Goal: Contribute content: Add original content to the website for others to see

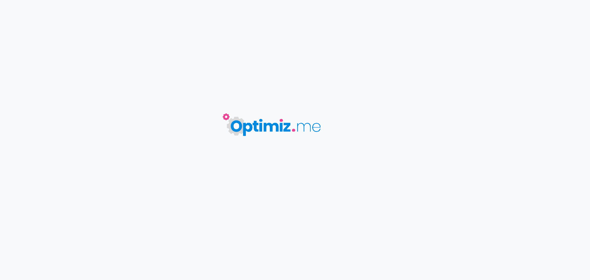
type input "Devenir Point Relais fleuriste"
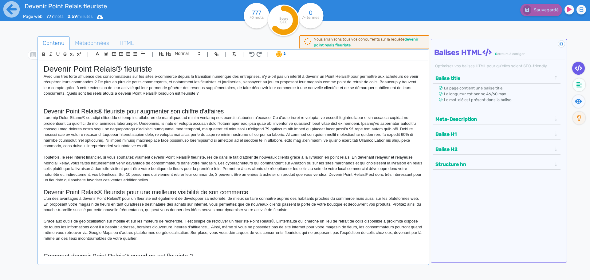
click at [21, 12] on div "Devenir Point Relais fleuriste Page web 777 mots 2.59 minutes Html Pdf Word" at bounding box center [118, 15] width 236 height 30
click at [13, 10] on icon at bounding box center [11, 9] width 17 height 17
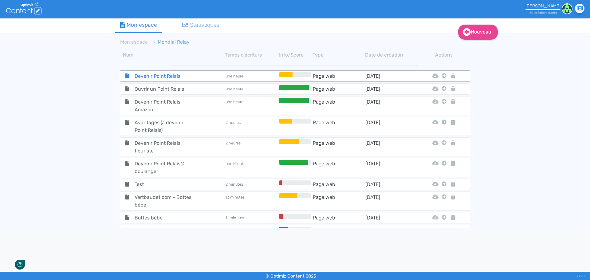
click at [164, 74] on span "Devenir Point Relais" at bounding box center [164, 76] width 69 height 8
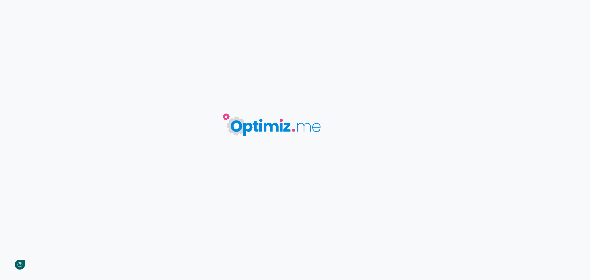
type input "Devenir Point Relais"
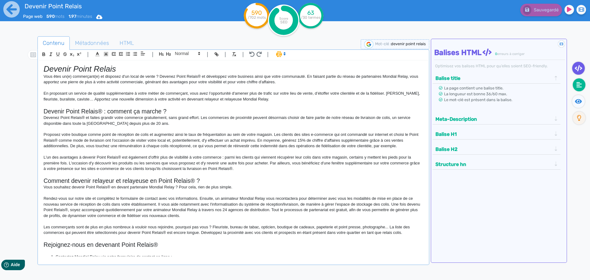
click at [579, 83] on icon at bounding box center [580, 85] width 6 height 6
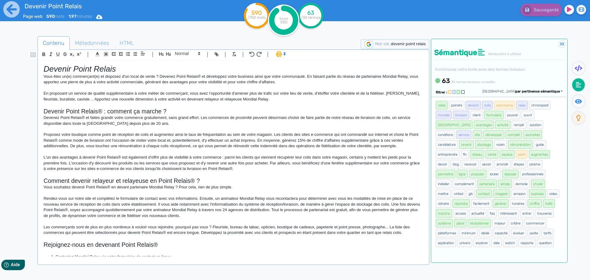
click at [220, 24] on div "Devenir Point Relais Page web 590 mots 1.97 minutes Html Pdf Word" at bounding box center [118, 15] width 236 height 30
click at [280, 54] on span at bounding box center [280, 54] width 14 height 6
click at [263, 84] on p "Vous êtes un(e) commerçant(e) et disposez d'un local de vente ? Devenez Point R…" at bounding box center [234, 79] width 380 height 11
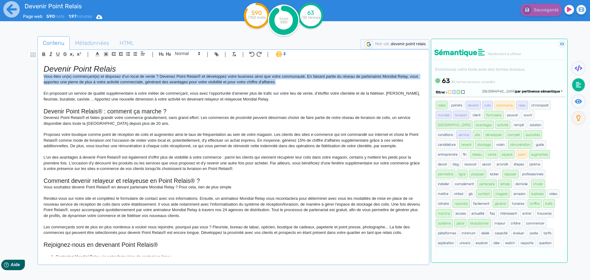
drag, startPoint x: 288, startPoint y: 81, endPoint x: 40, endPoint y: 75, distance: 248.8
click at [40, 75] on div "Devenir Point Relais Vous êtes un(e) commerçant(e) et disposez d'un local de ve…" at bounding box center [233, 159] width 389 height 196
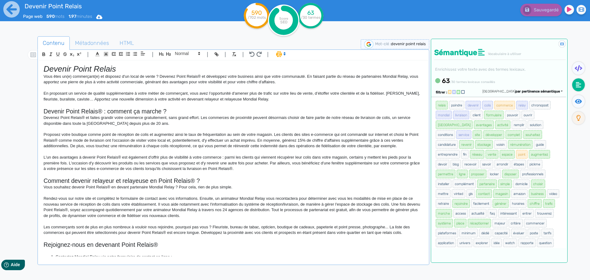
click at [280, 53] on span at bounding box center [280, 54] width 14 height 6
click at [197, 95] on p "En proposant un service de qualité supplémentaire à votre métier de commerçant,…" at bounding box center [234, 96] width 380 height 11
click at [8, 10] on icon at bounding box center [11, 9] width 17 height 17
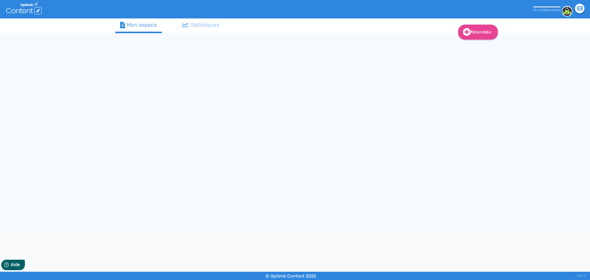
click at [485, 20] on div "Nouveau Contenu (0 credits) Dossier Mon espace Statistiques" at bounding box center [295, 124] width 590 height 213
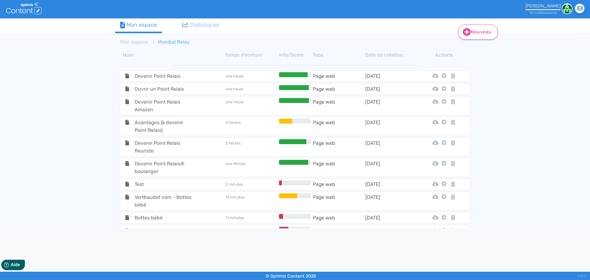
click at [480, 26] on link "Nouveau" at bounding box center [478, 32] width 40 height 15
click at [406, 25] on ul "Mon espace Statistiques" at bounding box center [275, 25] width 320 height 15
click at [469, 33] on icon at bounding box center [467, 32] width 8 height 8
click at [174, 76] on span "Devenir Point Relais" at bounding box center [164, 76] width 69 height 8
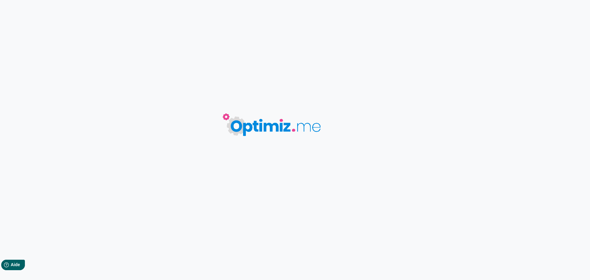
type input "Devenir Point Relais"
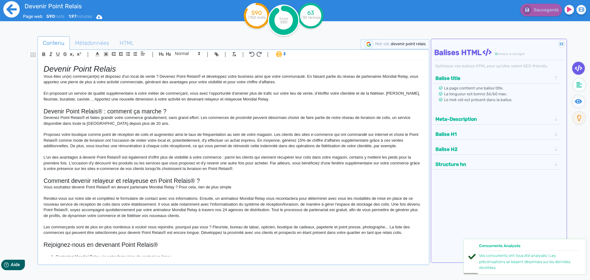
click at [6, 9] on icon at bounding box center [11, 9] width 16 height 16
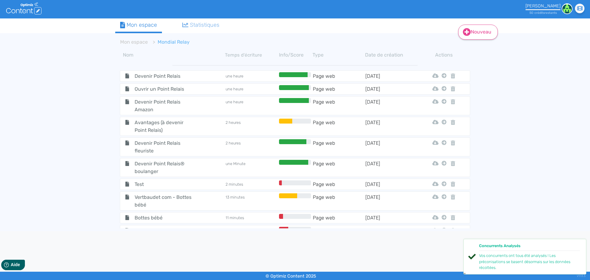
click at [486, 30] on link "Nouveau" at bounding box center [478, 32] width 40 height 15
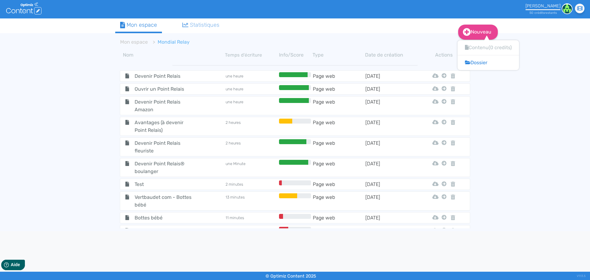
click at [485, 47] on div "Contenu (0 credits) Dossier" at bounding box center [488, 55] width 61 height 30
click at [536, 12] on small "50 crédit s restant s" at bounding box center [543, 13] width 27 height 4
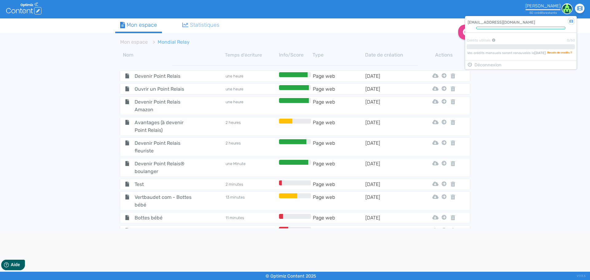
click at [459, 8] on div "Roxane Di-girolamo 50 crédit s restant s Didacticiel : Le profil rdigirolamo@op…" at bounding box center [518, 8] width 152 height 14
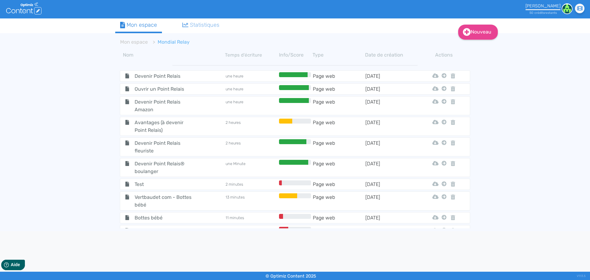
click at [492, 18] on div "Roxane Di-girolamo 50 crédit s restant s Didacticiel : Le profil rdigirolamo@op…" at bounding box center [515, 9] width 147 height 18
click at [476, 31] on link "Nouveau" at bounding box center [478, 32] width 40 height 15
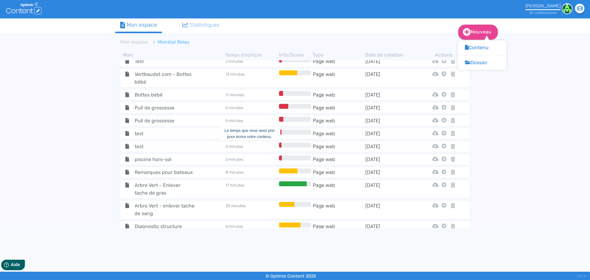
scroll to position [92, 0]
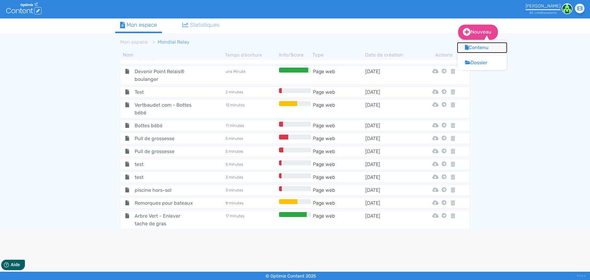
click at [474, 46] on button "Contenu" at bounding box center [482, 48] width 49 height 10
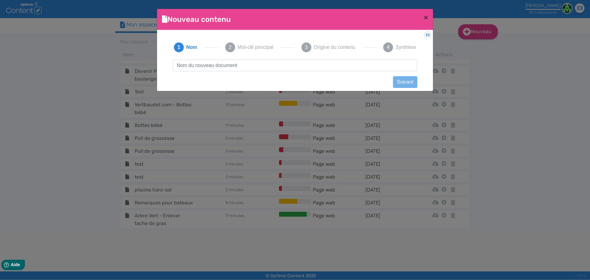
click at [240, 67] on input "text" at bounding box center [295, 66] width 245 height 12
type input "test"
click at [408, 84] on button "Suivant" at bounding box center [405, 82] width 24 height 12
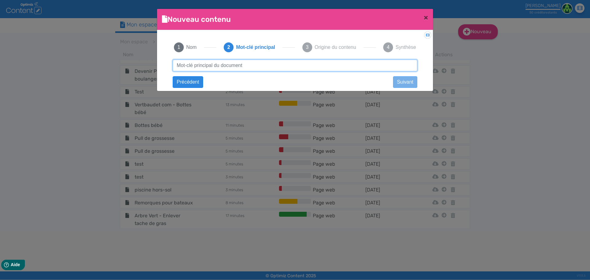
click at [222, 68] on input "text" at bounding box center [295, 66] width 245 height 12
type input "programme immobilier neuf marseille"
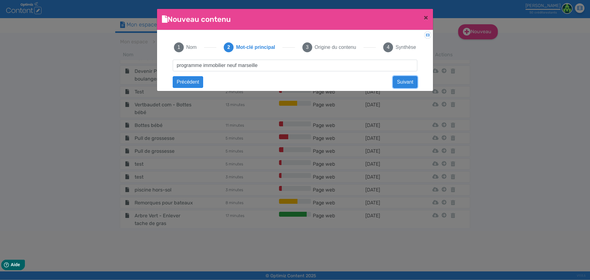
click at [408, 84] on button "Suivant" at bounding box center [405, 82] width 24 height 12
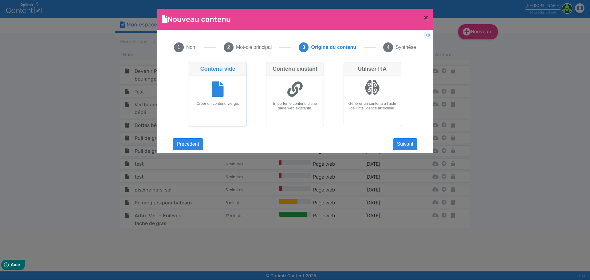
click at [298, 106] on h6 "Importer le contenu d'une page web existante." at bounding box center [295, 105] width 52 height 9
click at [270, 66] on input "Contenu existant Importer le contenu d'une page web existante." at bounding box center [268, 64] width 4 height 4
radio input "true"
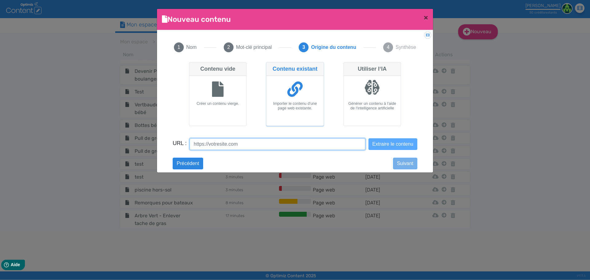
click at [230, 149] on input "URL :" at bounding box center [278, 144] width 176 height 12
paste input "https://www.bouygues-immobilier.com/bouches-du-rhone/marseille"
type input "https://www.bouygues-immobilier.com/bouches-du-rhone/marseille"
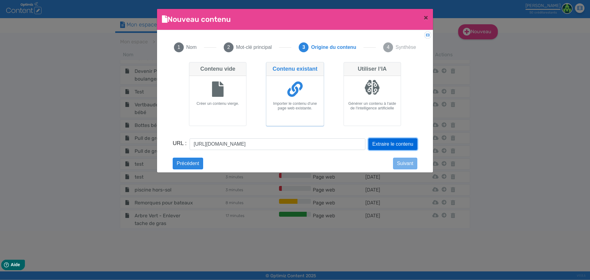
click at [384, 146] on button "Extraire le contenu" at bounding box center [393, 144] width 49 height 12
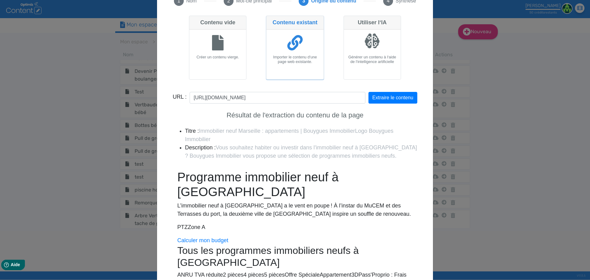
scroll to position [0, 0]
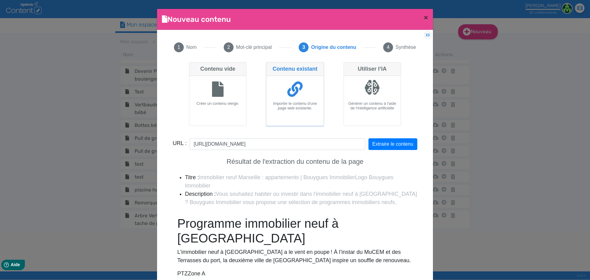
click at [359, 94] on div at bounding box center [373, 89] width 52 height 23
click at [348, 66] on input "Utiliser l‘IA Générer un contenu à l‘aide de l‘intelligence artificielle" at bounding box center [346, 64] width 4 height 4
radio input "true"
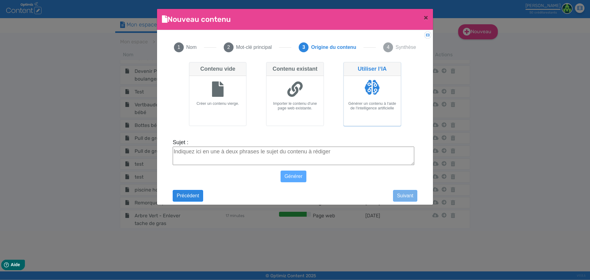
click at [276, 154] on textarea "Sujet :" at bounding box center [294, 156] width 242 height 18
click at [292, 84] on icon at bounding box center [294, 88] width 15 height 15
click at [270, 66] on input "Contenu existant Importer le contenu d'une page web existante." at bounding box center [268, 64] width 4 height 4
radio input "true"
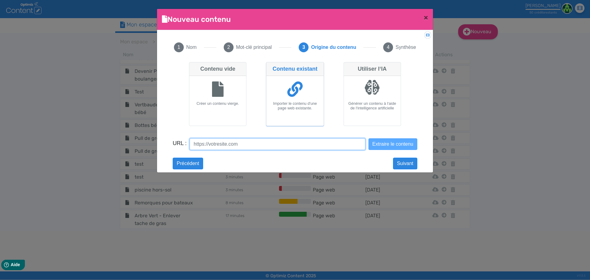
click at [254, 145] on input "URL :" at bounding box center [278, 144] width 176 height 12
paste input "https://www.bouygues-immobilier.com/bouches-du-rhone/marseille"
type input "https://www.bouygues-immobilier.com/bouches-du-rhone/marseille"
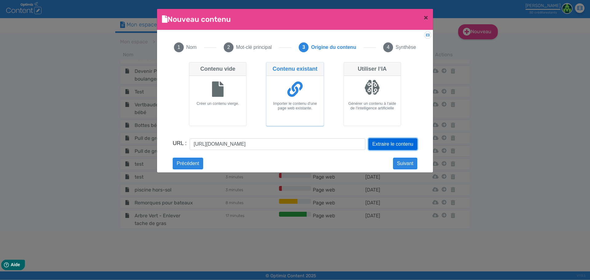
click at [389, 147] on button "Extraire le contenu" at bounding box center [393, 144] width 49 height 12
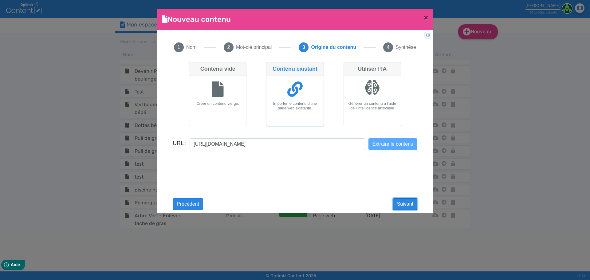
click at [406, 204] on button "Suivant" at bounding box center [405, 204] width 24 height 12
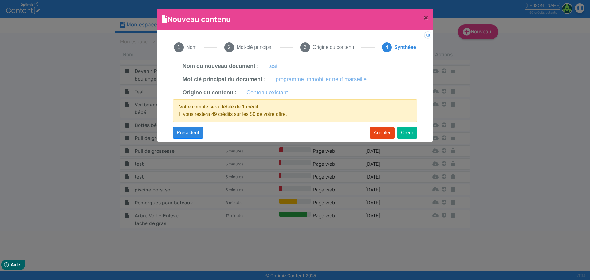
drag, startPoint x: 274, startPoint y: 79, endPoint x: 371, endPoint y: 77, distance: 97.2
click at [371, 77] on div "Mot clé principal du document : programme immobilier neuf marseille" at bounding box center [295, 79] width 245 height 13
click at [374, 78] on div "Mot clé principal du document : programme immobilier neuf marseille" at bounding box center [295, 79] width 245 height 13
click at [409, 130] on button "Créer" at bounding box center [407, 133] width 20 height 12
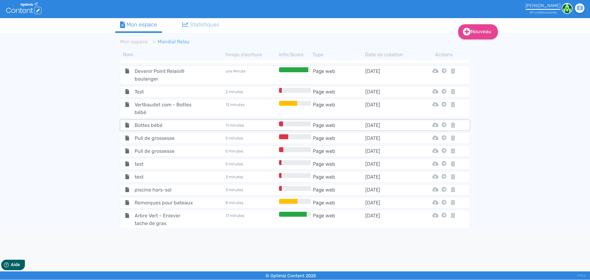
scroll to position [40, 0]
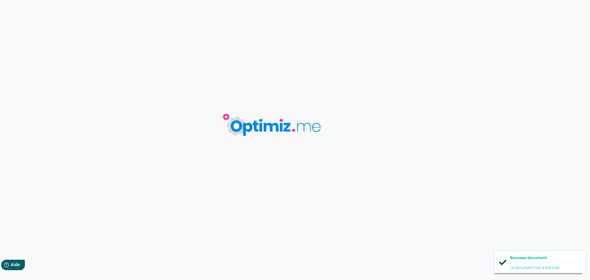
type input "test"
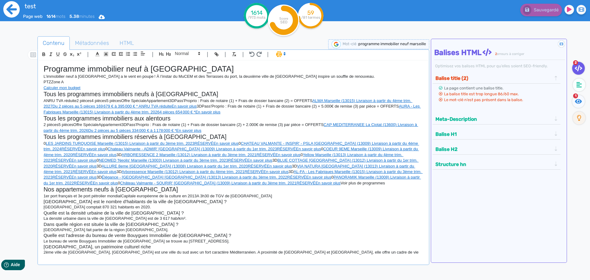
click at [9, 9] on icon at bounding box center [11, 9] width 17 height 17
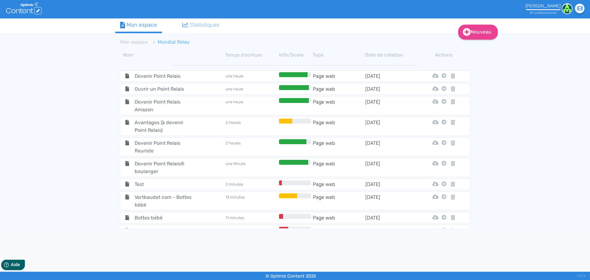
click at [565, 9] on img at bounding box center [567, 8] width 11 height 11
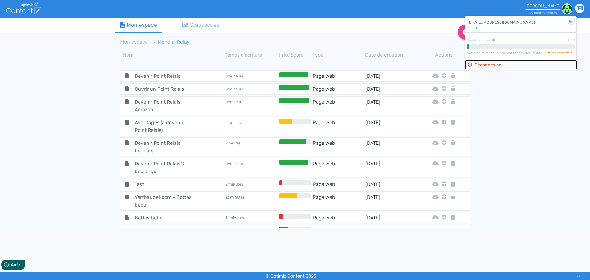
click at [479, 64] on button "Déconnexion" at bounding box center [521, 65] width 111 height 9
